Goal: Task Accomplishment & Management: Use online tool/utility

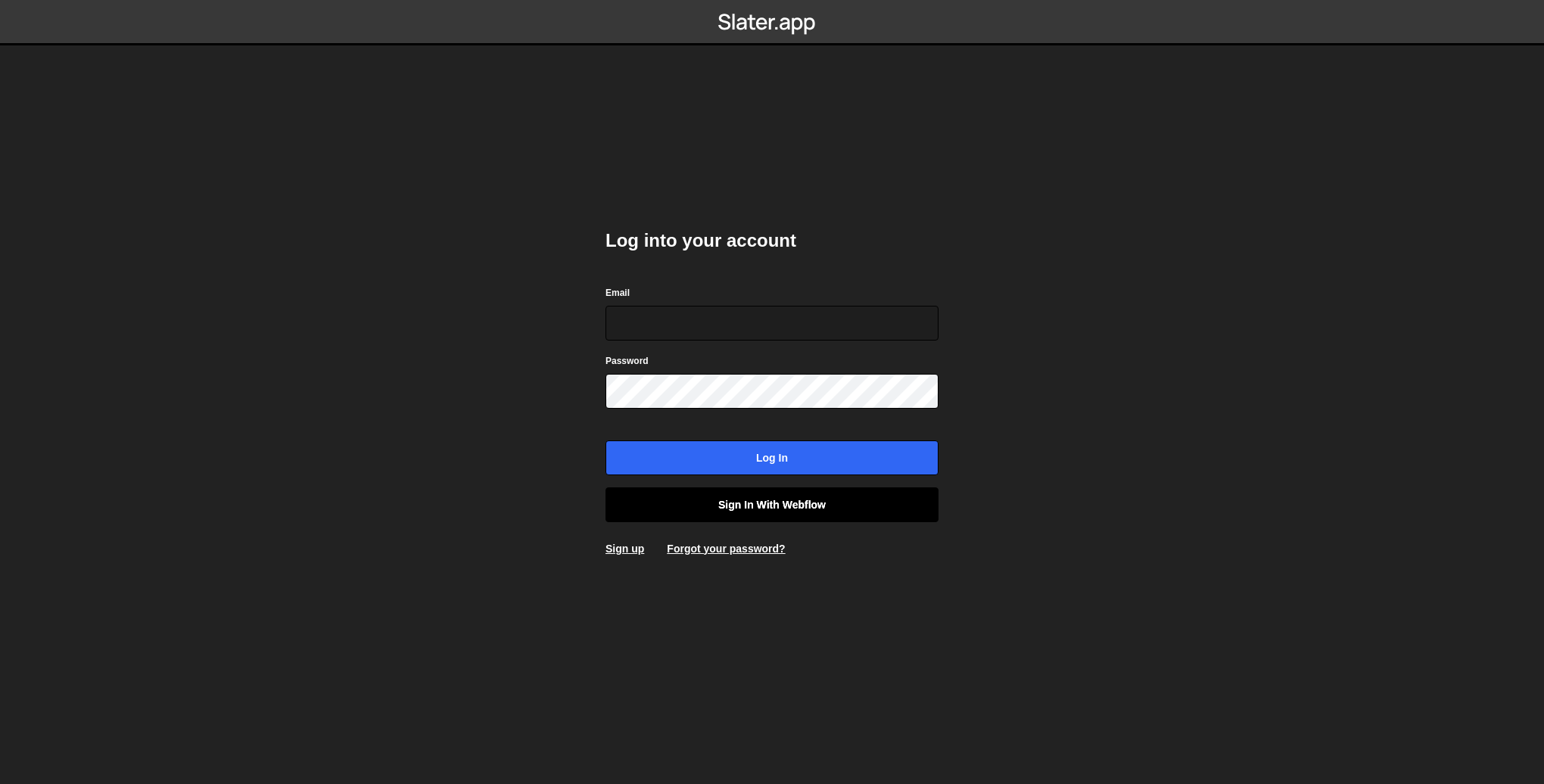
click at [812, 510] on link "Sign in with Webflow" at bounding box center [772, 505] width 333 height 35
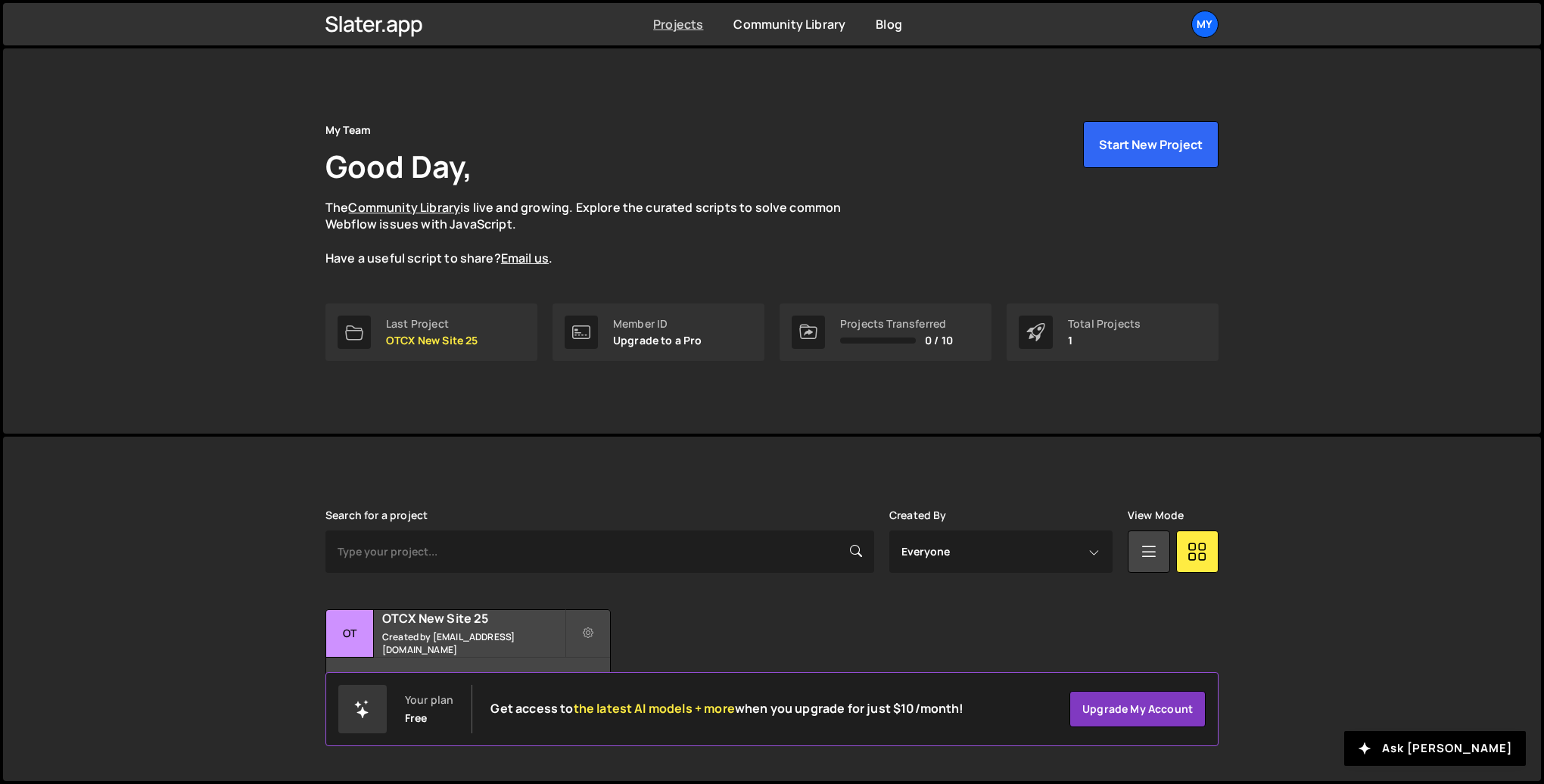
click at [678, 27] on link "Projects" at bounding box center [678, 23] width 50 height 17
click at [442, 343] on p "OTCX New Site 25" at bounding box center [432, 340] width 93 height 12
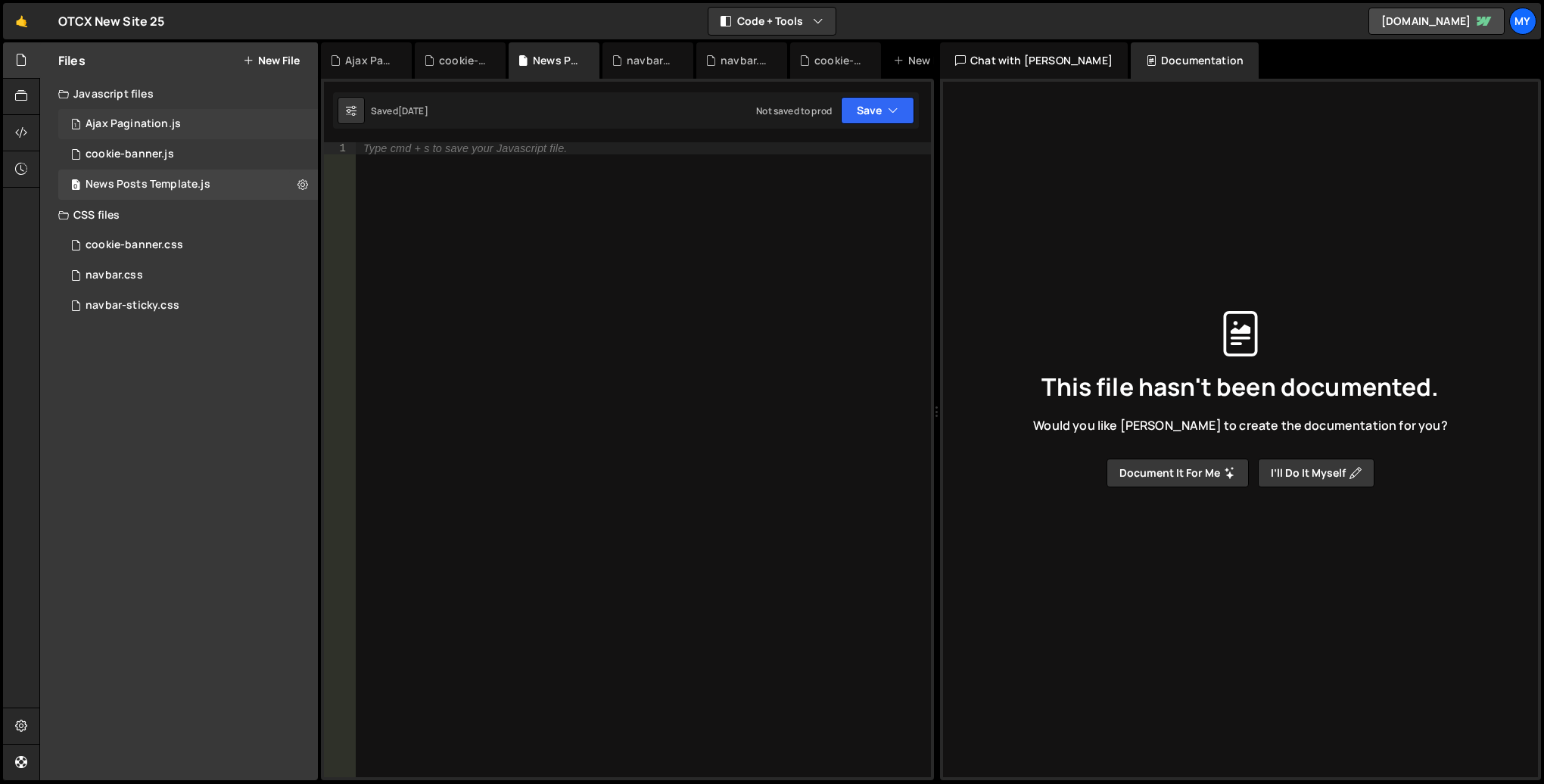
click at [137, 119] on div "Ajax Pagination.js" at bounding box center [134, 124] width 96 height 14
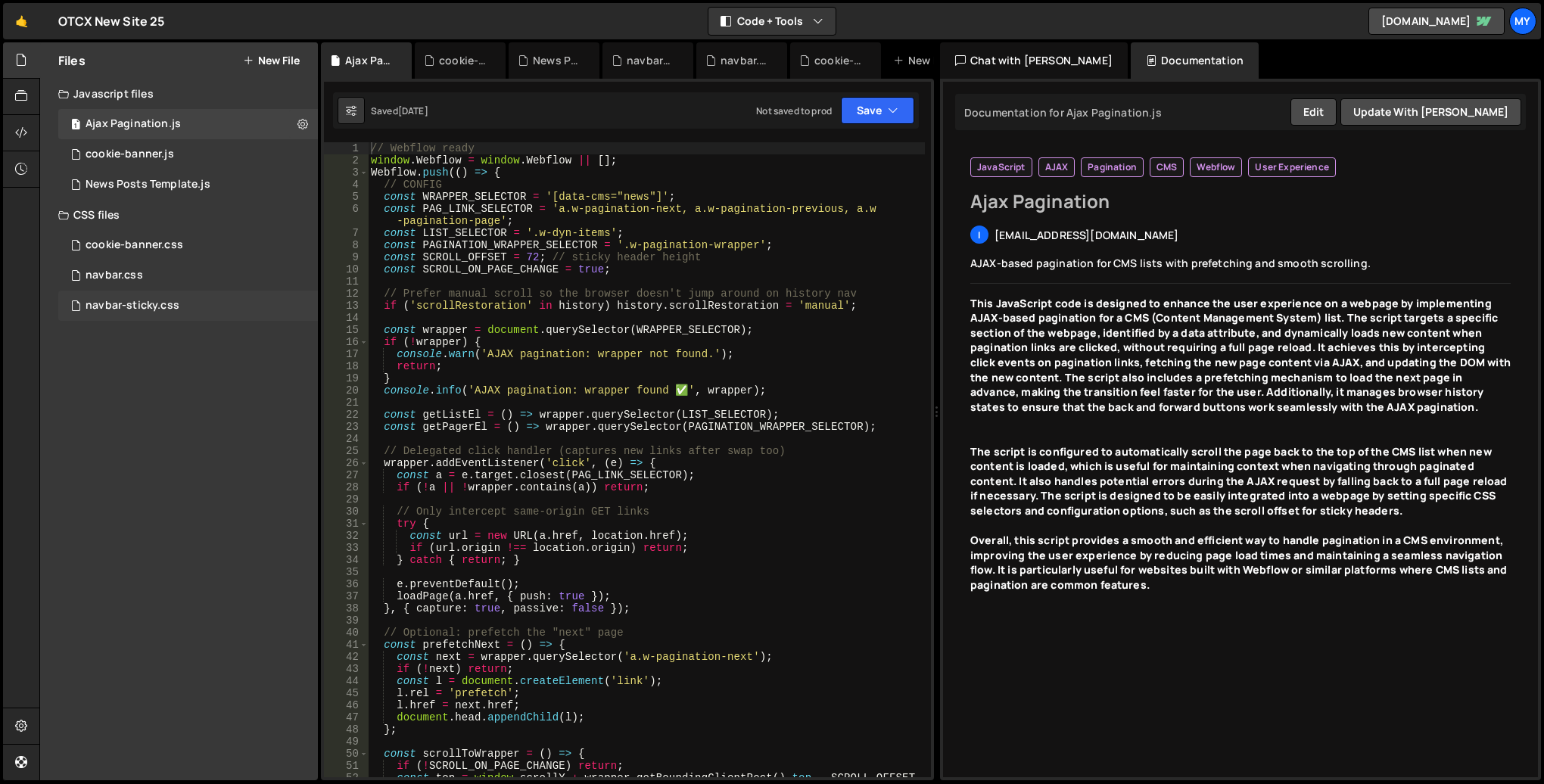
click at [163, 309] on div "navbar-sticky.css" at bounding box center [133, 305] width 94 height 14
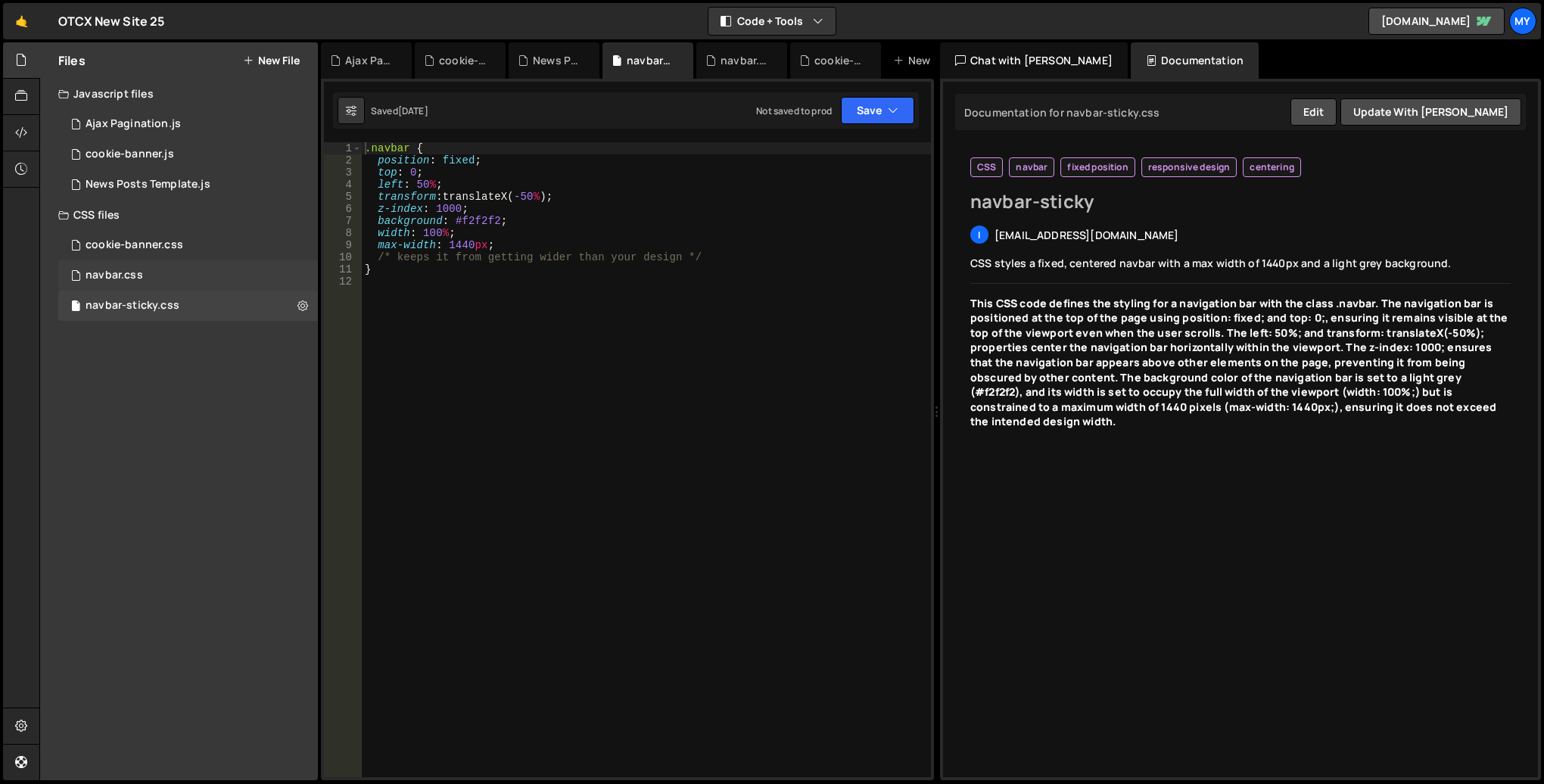
click at [158, 277] on div "navbar.css 0" at bounding box center [188, 275] width 259 height 30
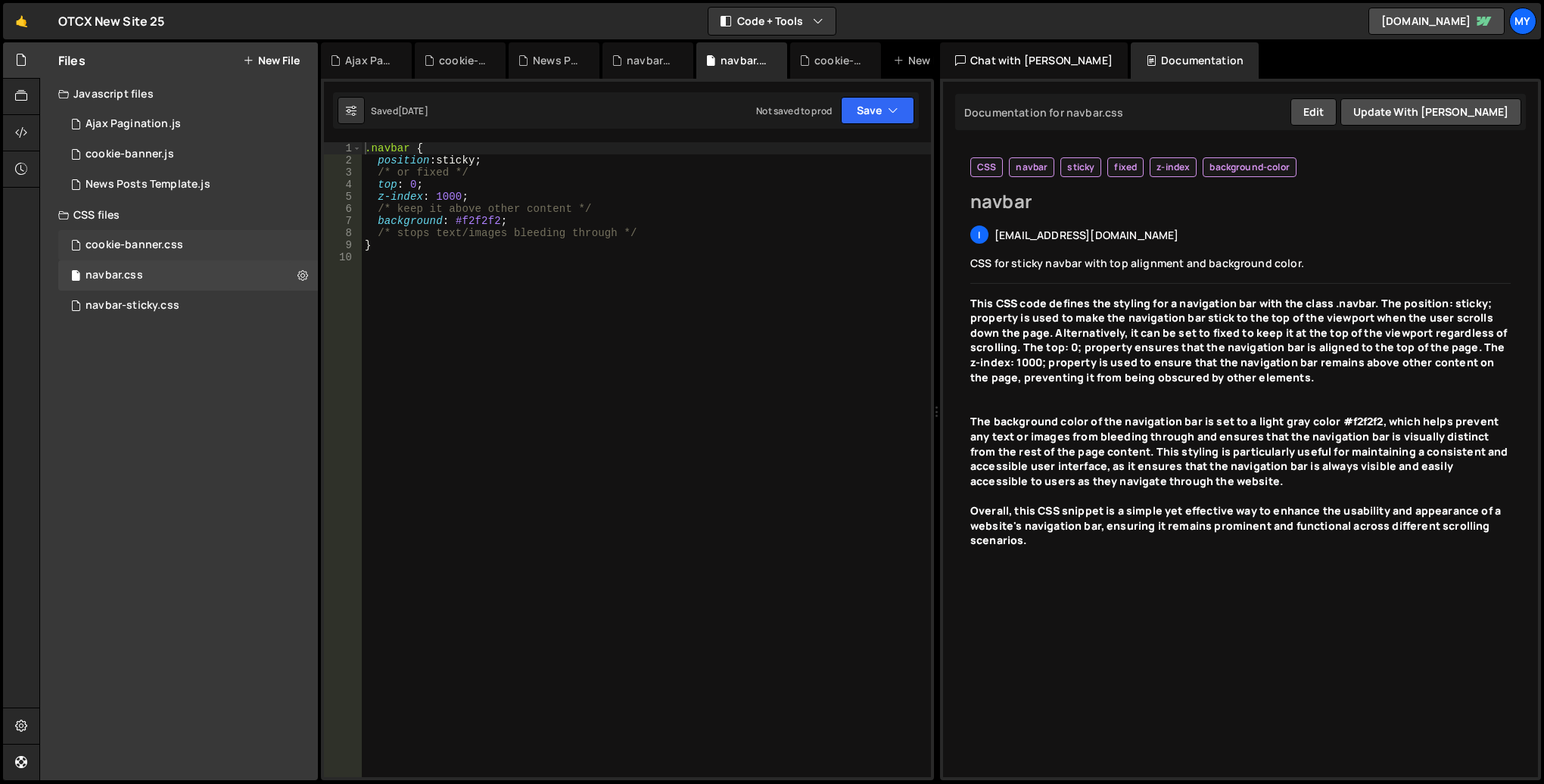
click at [164, 243] on div "cookie-banner.css" at bounding box center [135, 245] width 98 height 14
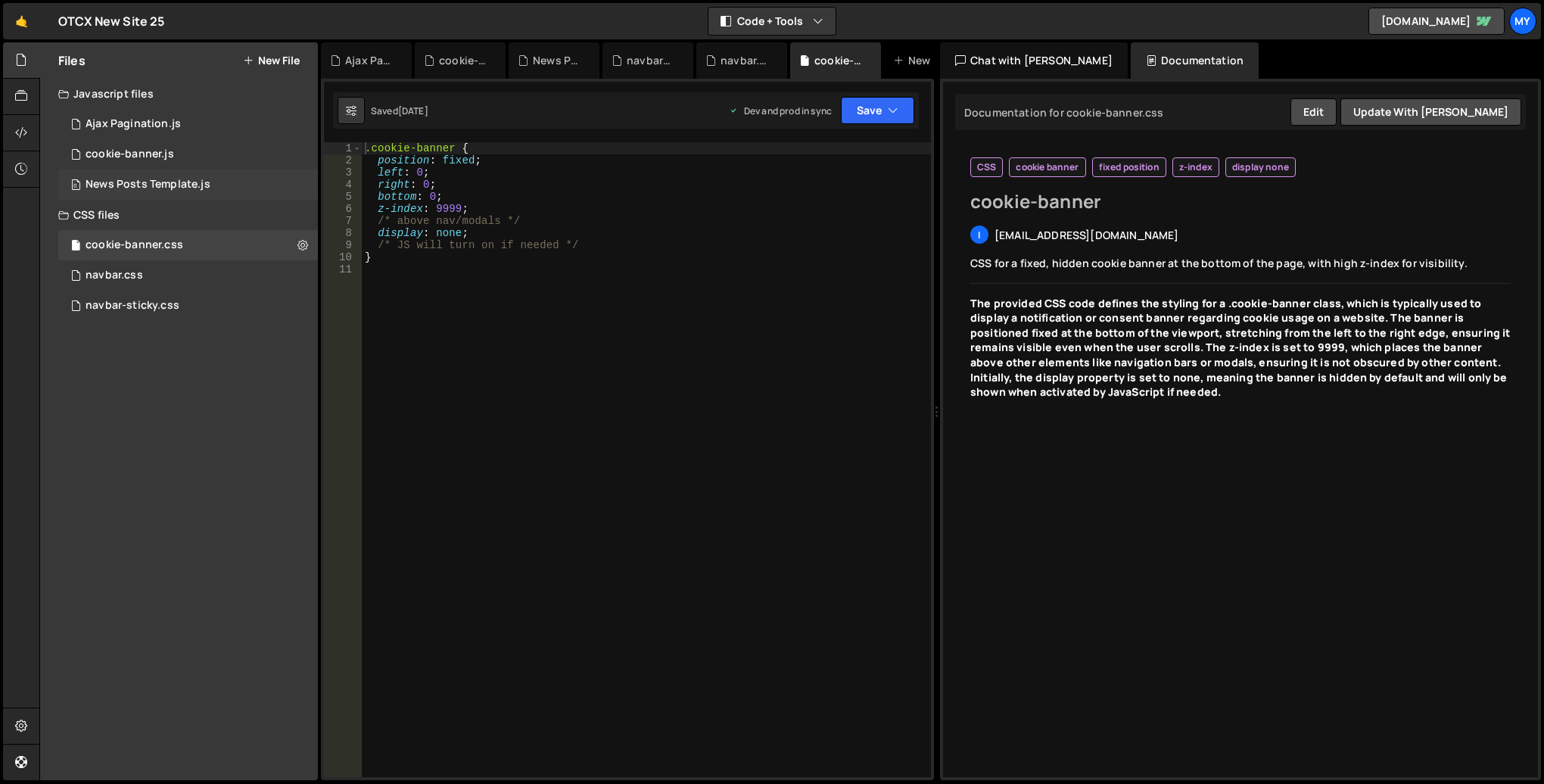
click at [163, 181] on div "News Posts Template.js" at bounding box center [148, 184] width 125 height 14
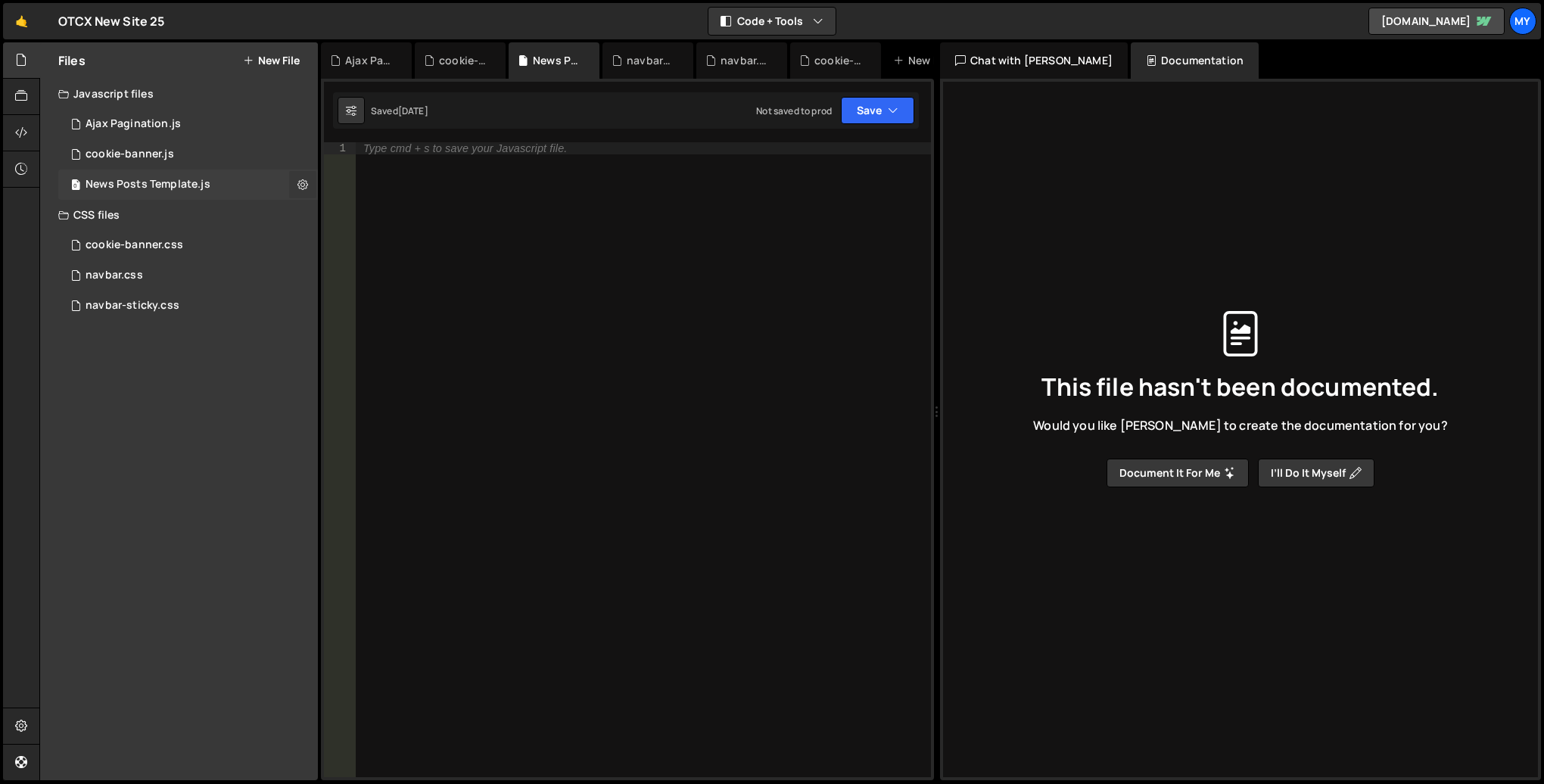
click at [305, 180] on icon at bounding box center [302, 184] width 11 height 15
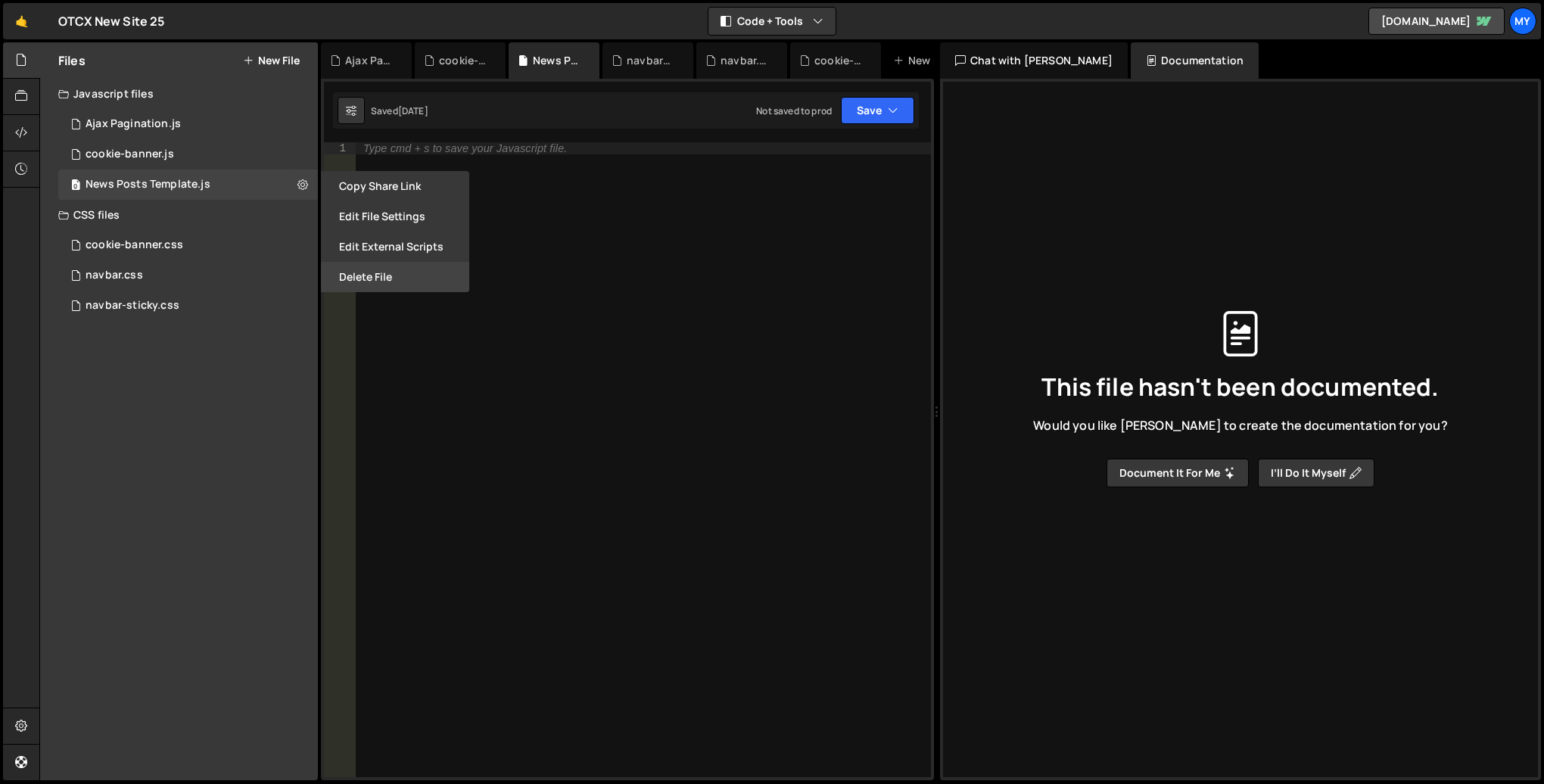
click at [414, 274] on button "Delete File" at bounding box center [395, 276] width 148 height 30
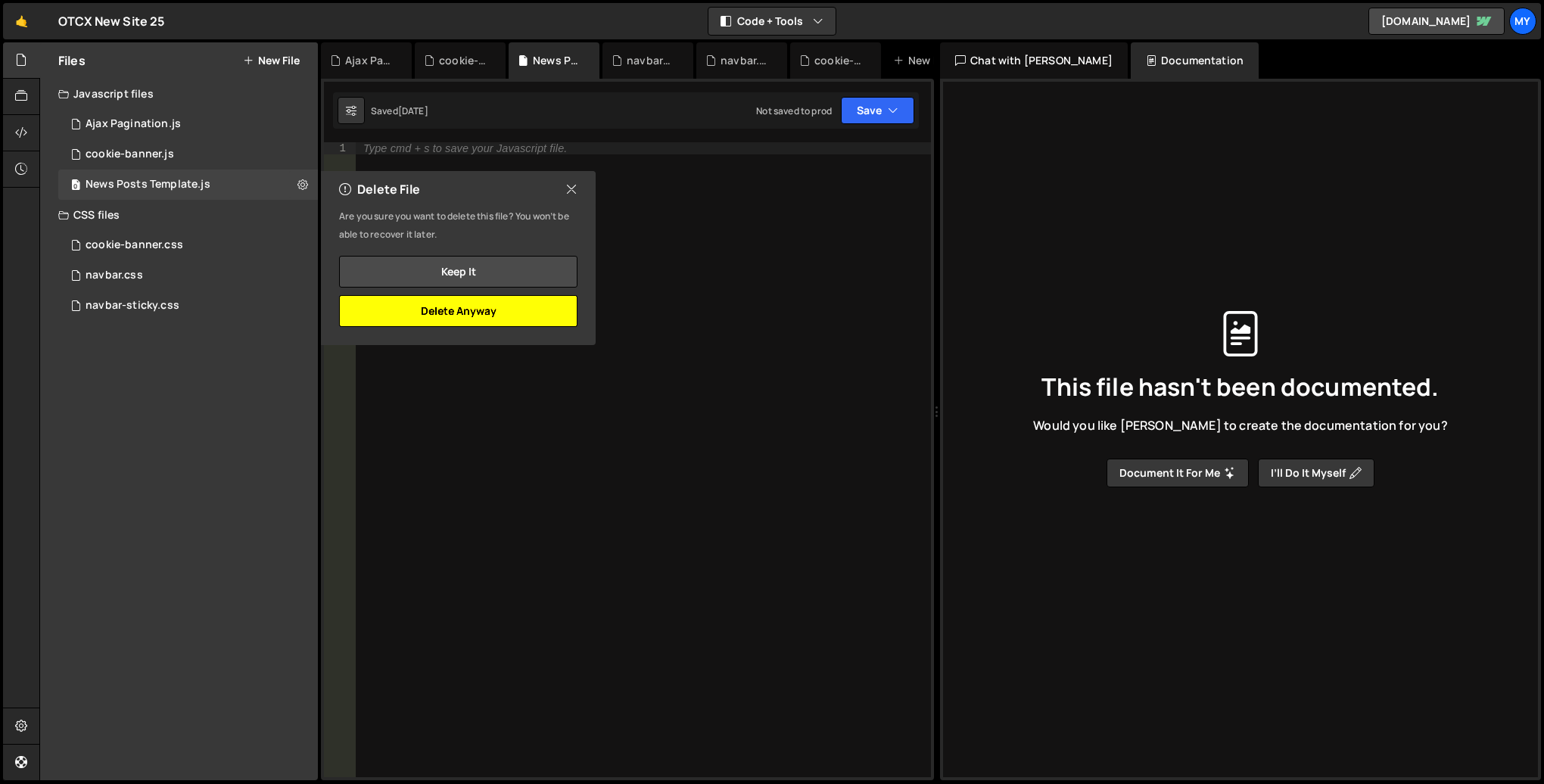
click at [451, 313] on button "Delete Anyway" at bounding box center [458, 311] width 238 height 32
